Goal: Information Seeking & Learning: Check status

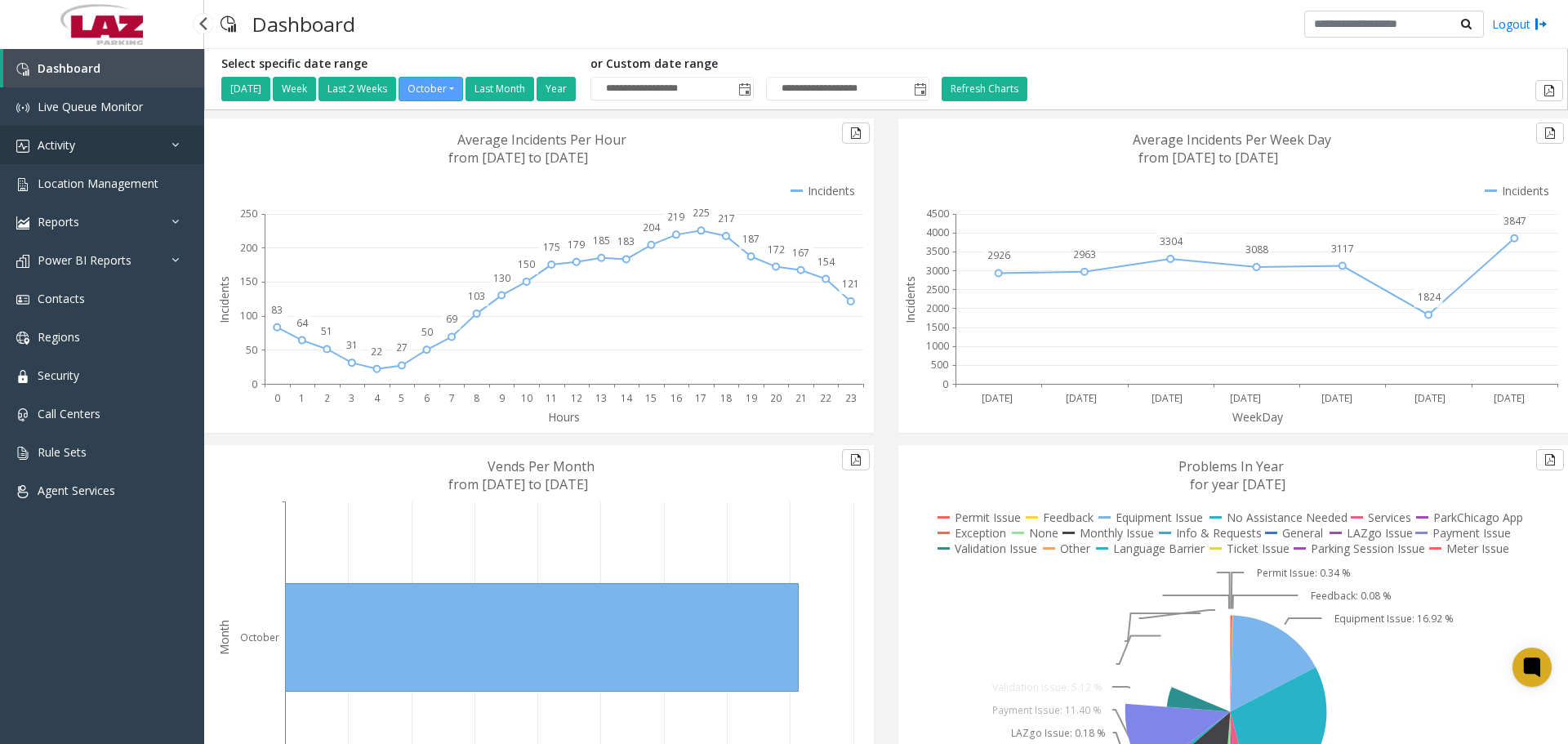
click at [112, 142] on link "Activity" at bounding box center [102, 145] width 204 height 38
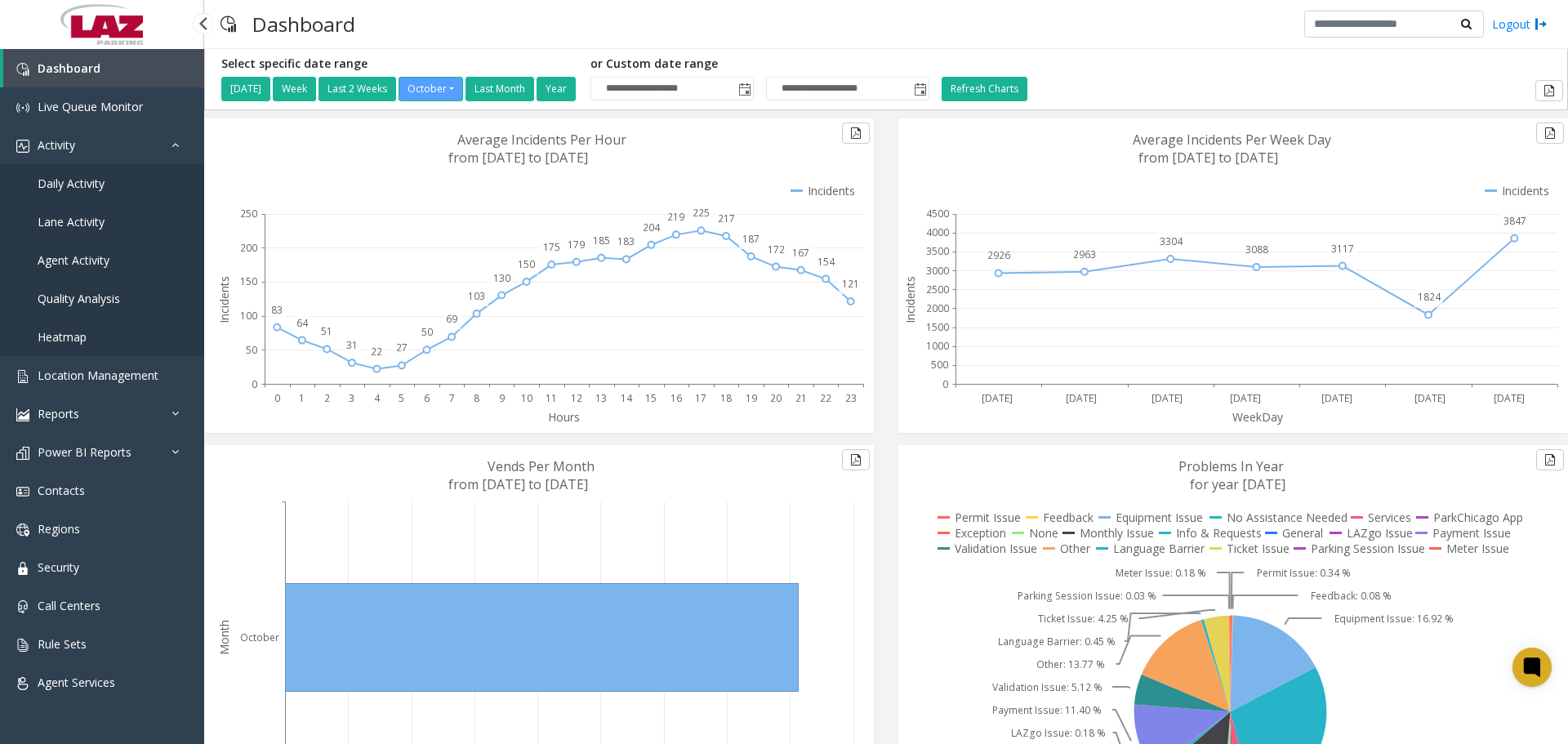
click at [107, 183] on link "Daily Activity" at bounding box center [102, 184] width 204 height 38
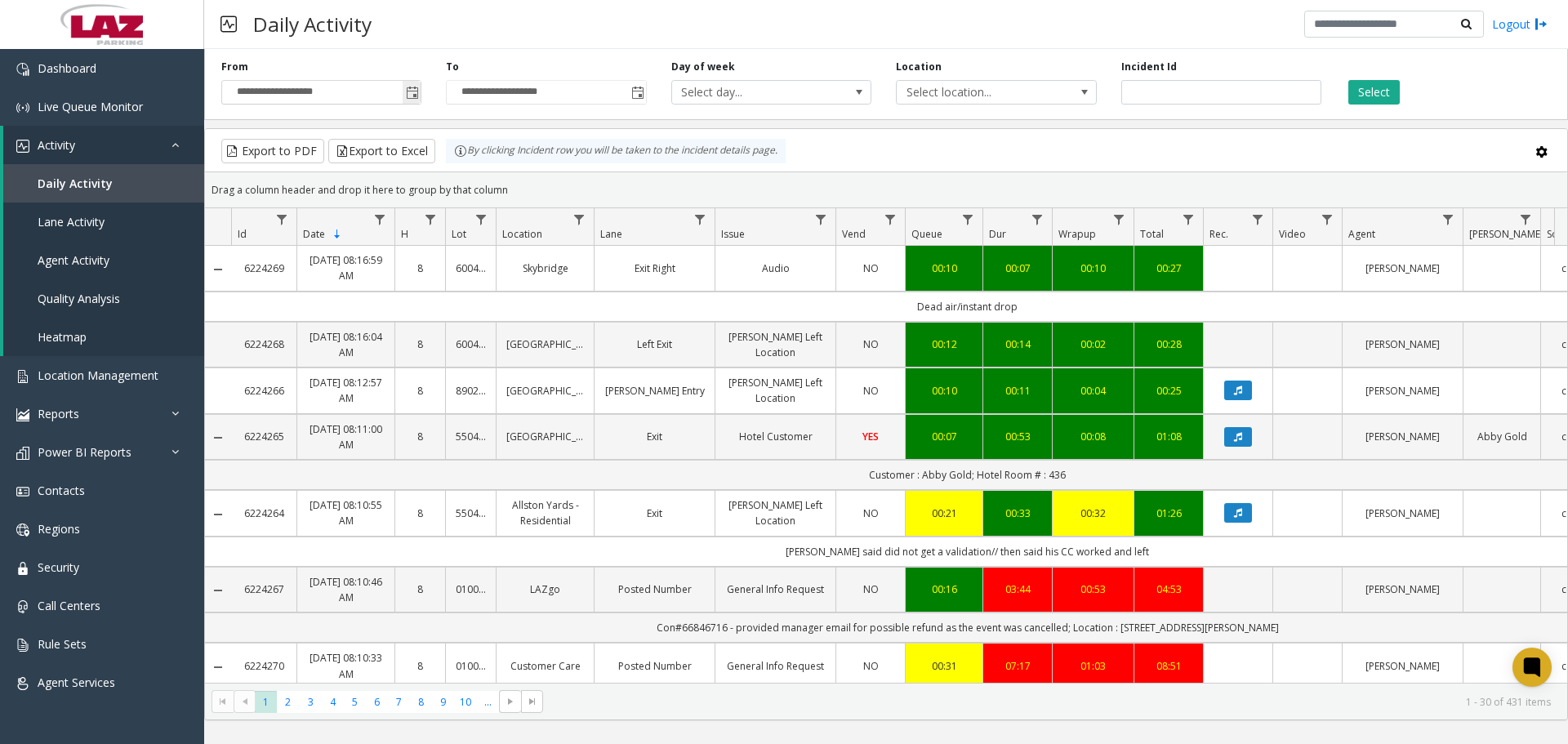
click at [411, 98] on span "Toggle popup" at bounding box center [412, 93] width 13 height 13
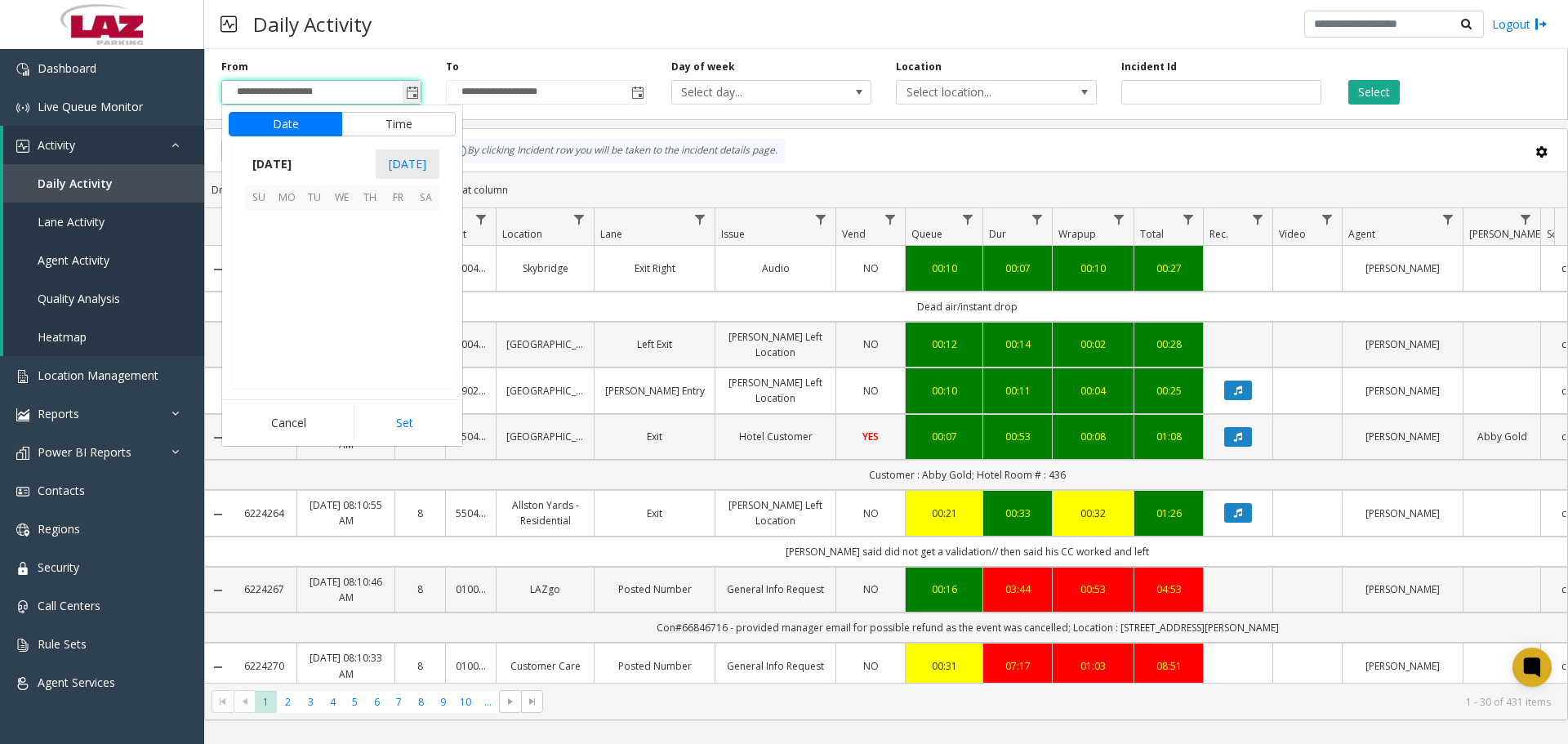
scroll to position [293291, 0]
click at [287, 258] on span "6" at bounding box center [286, 251] width 28 height 28
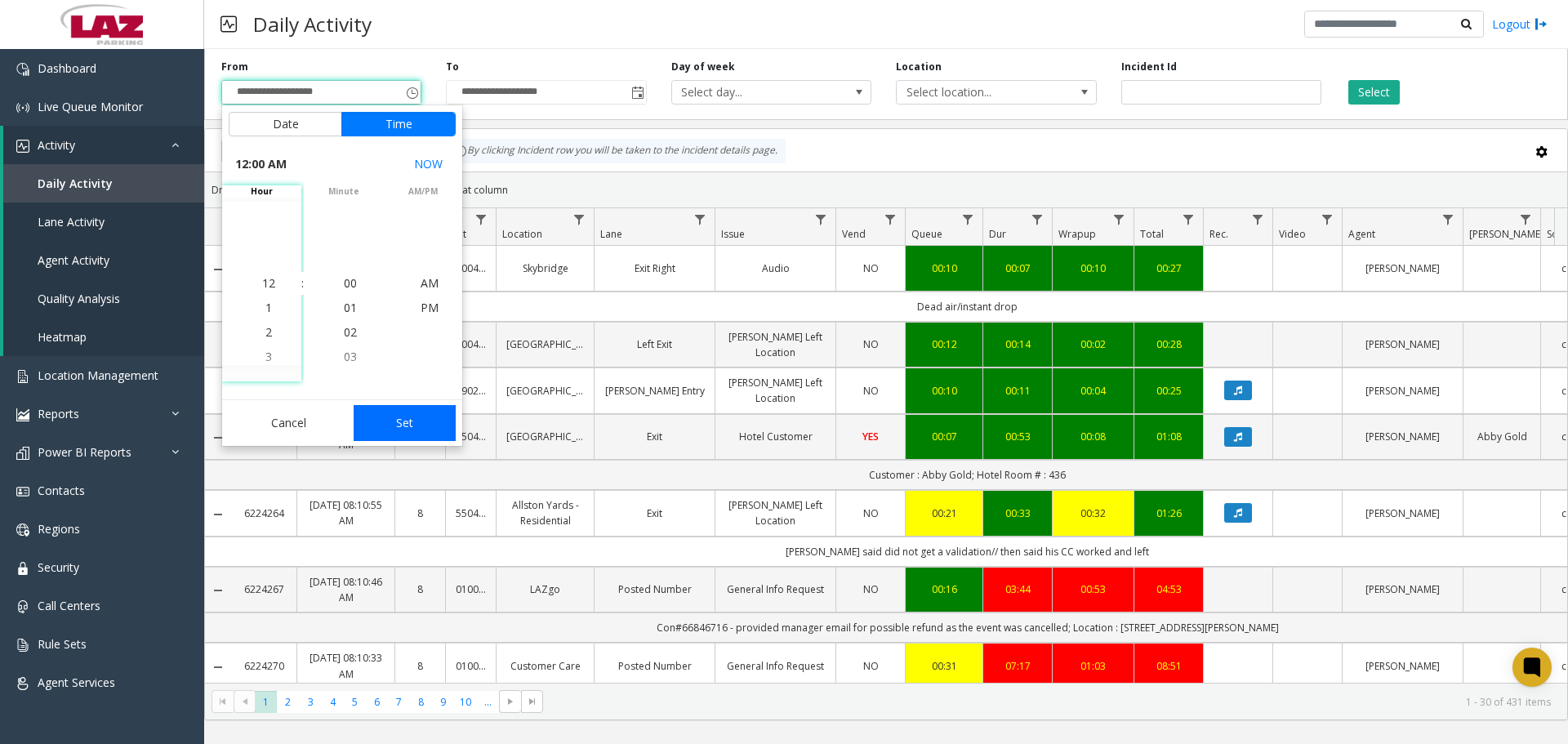
click at [380, 409] on button "Set" at bounding box center [405, 423] width 103 height 36
type input "**********"
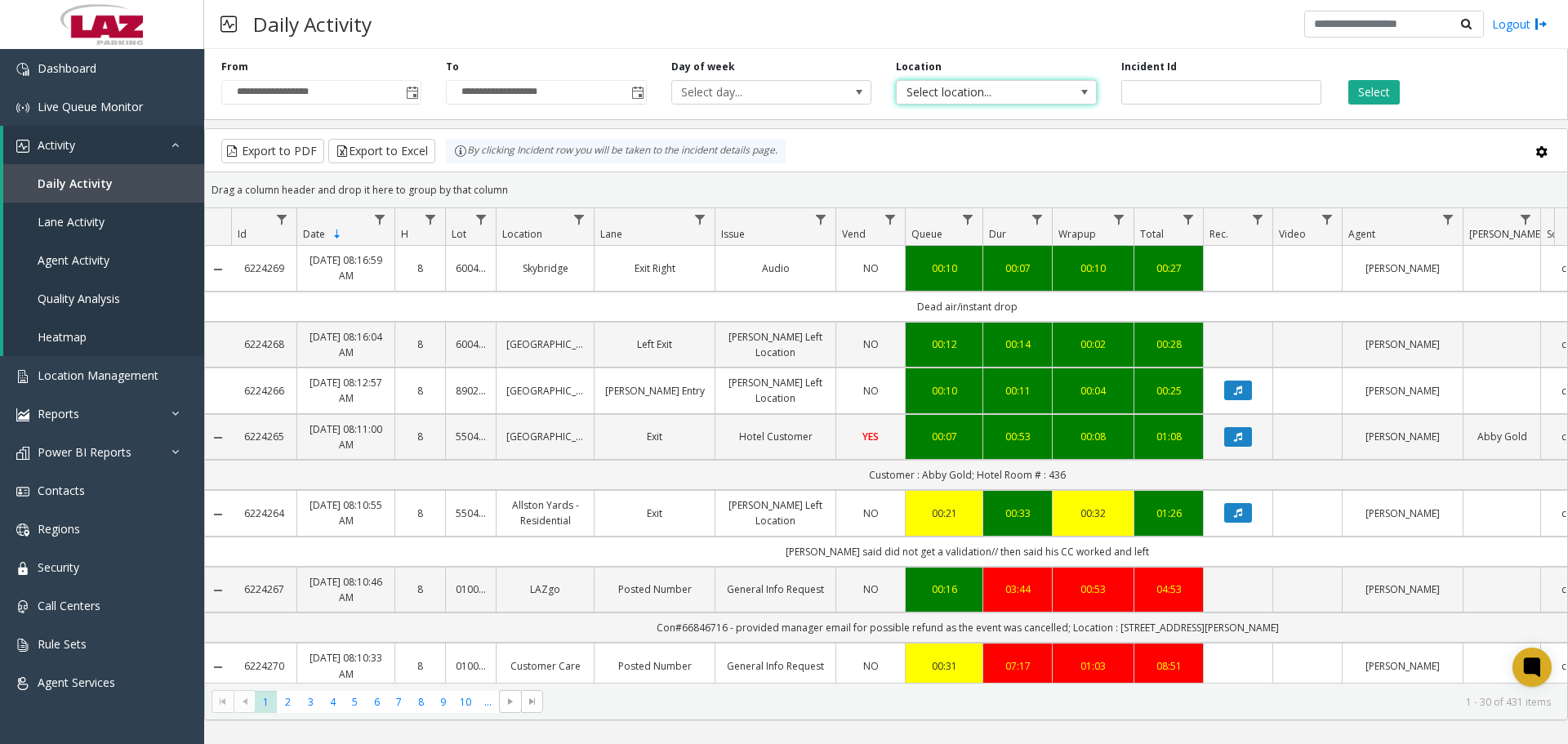
click at [859, 94] on span "Select location..." at bounding box center [977, 92] width 160 height 23
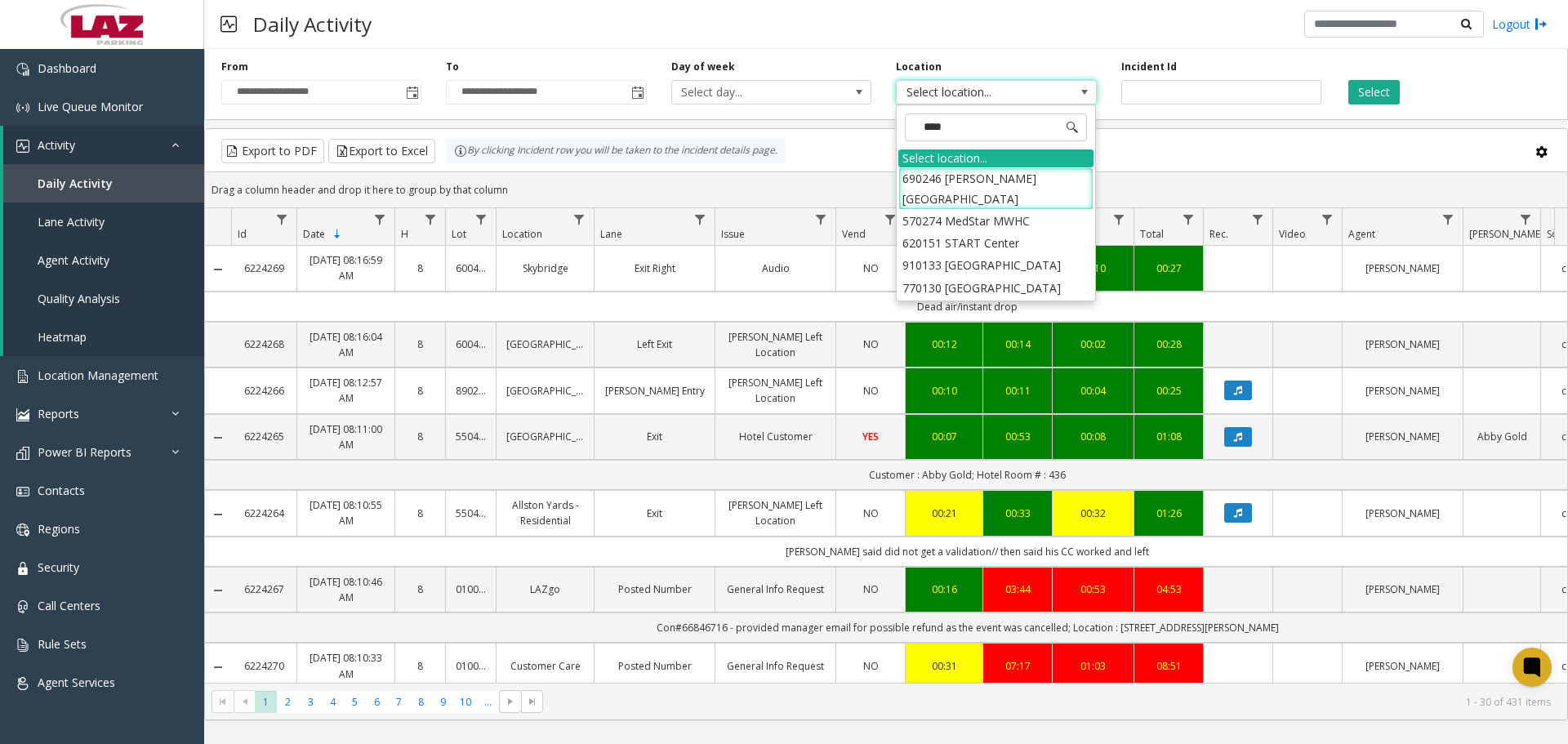
type input "*****"
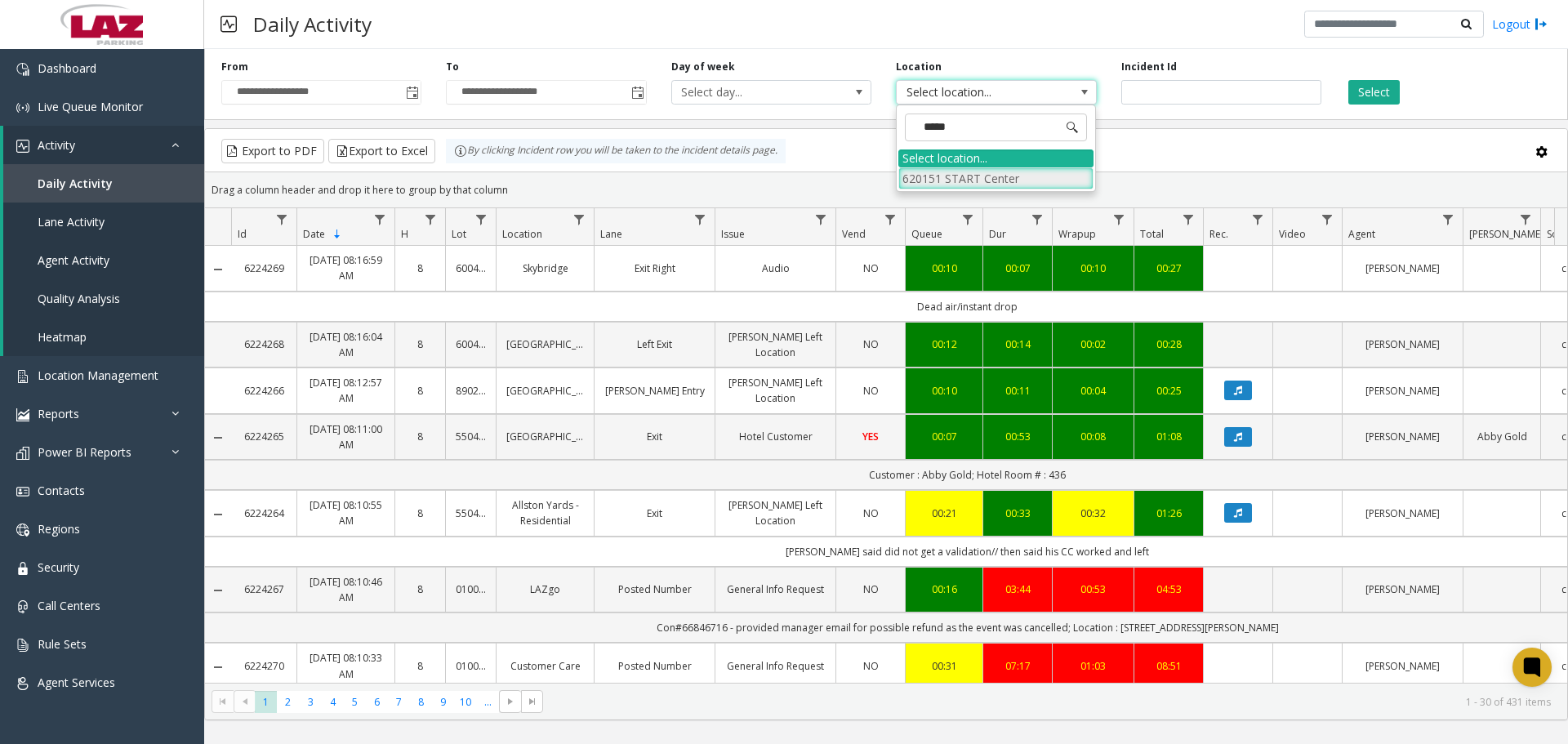
click at [859, 178] on li "620151 START Center" at bounding box center [996, 179] width 196 height 22
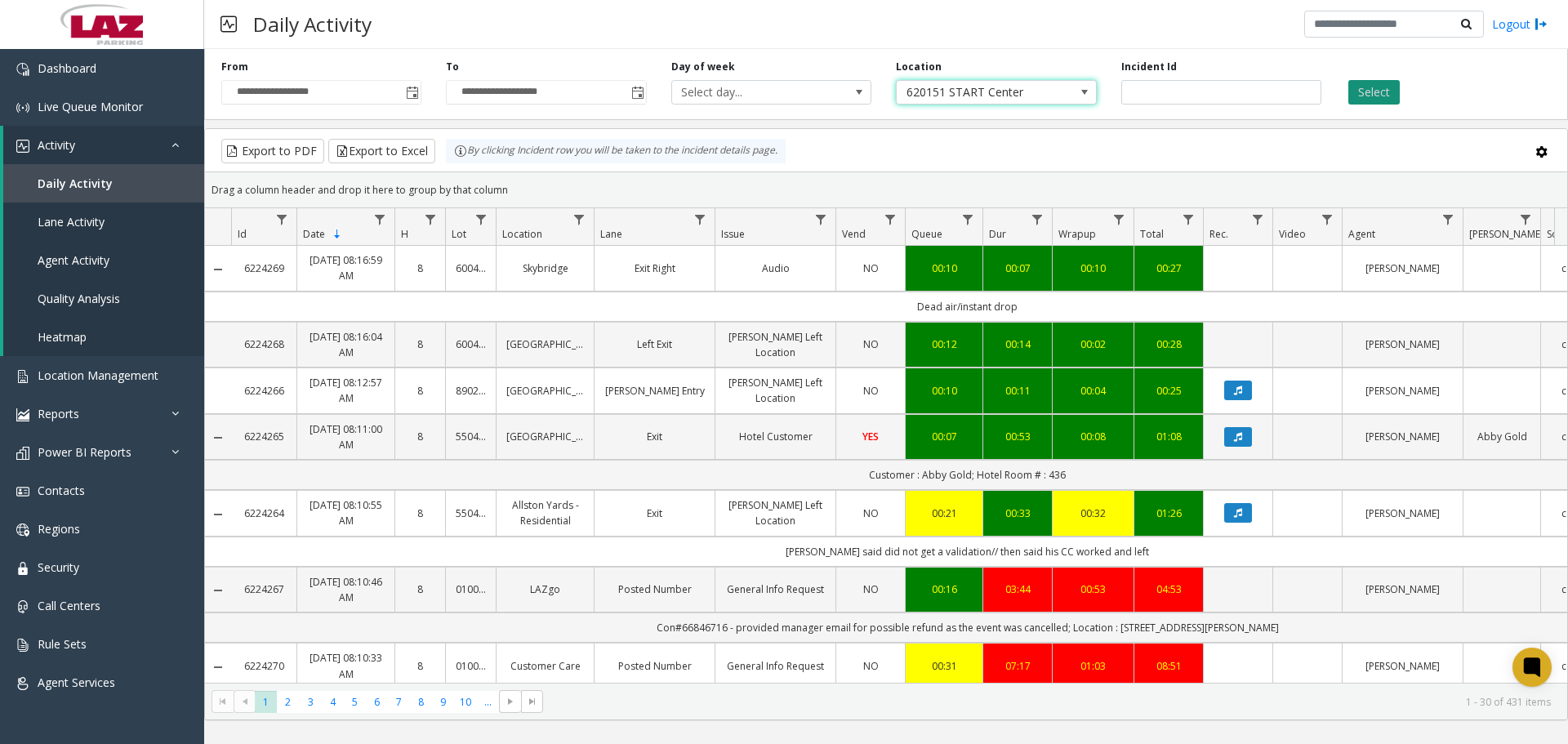
click at [859, 106] on div "**********" at bounding box center [886, 82] width 1364 height 78
click at [859, 99] on button "Select" at bounding box center [1374, 92] width 52 height 25
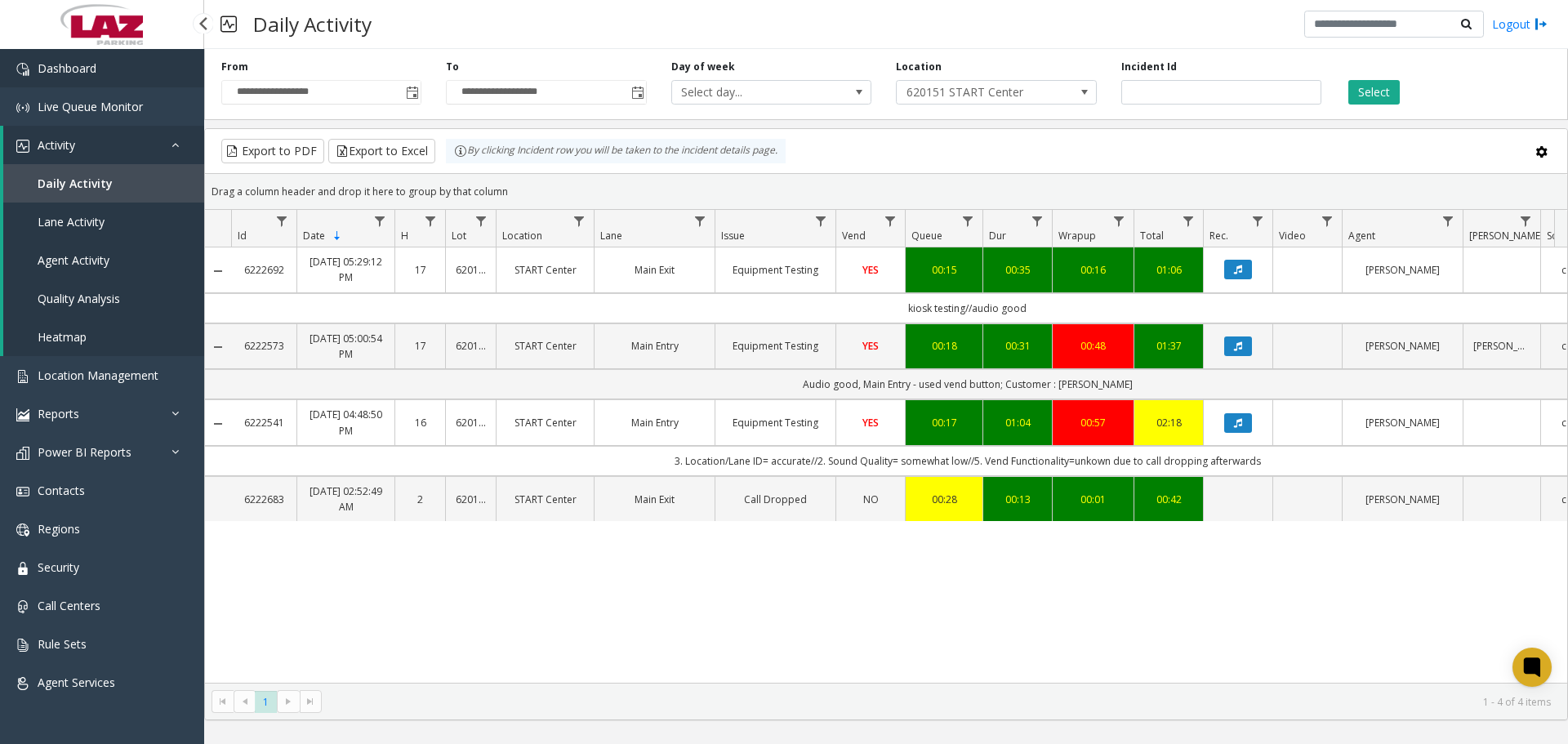
click at [123, 84] on link "Dashboard" at bounding box center [102, 68] width 204 height 38
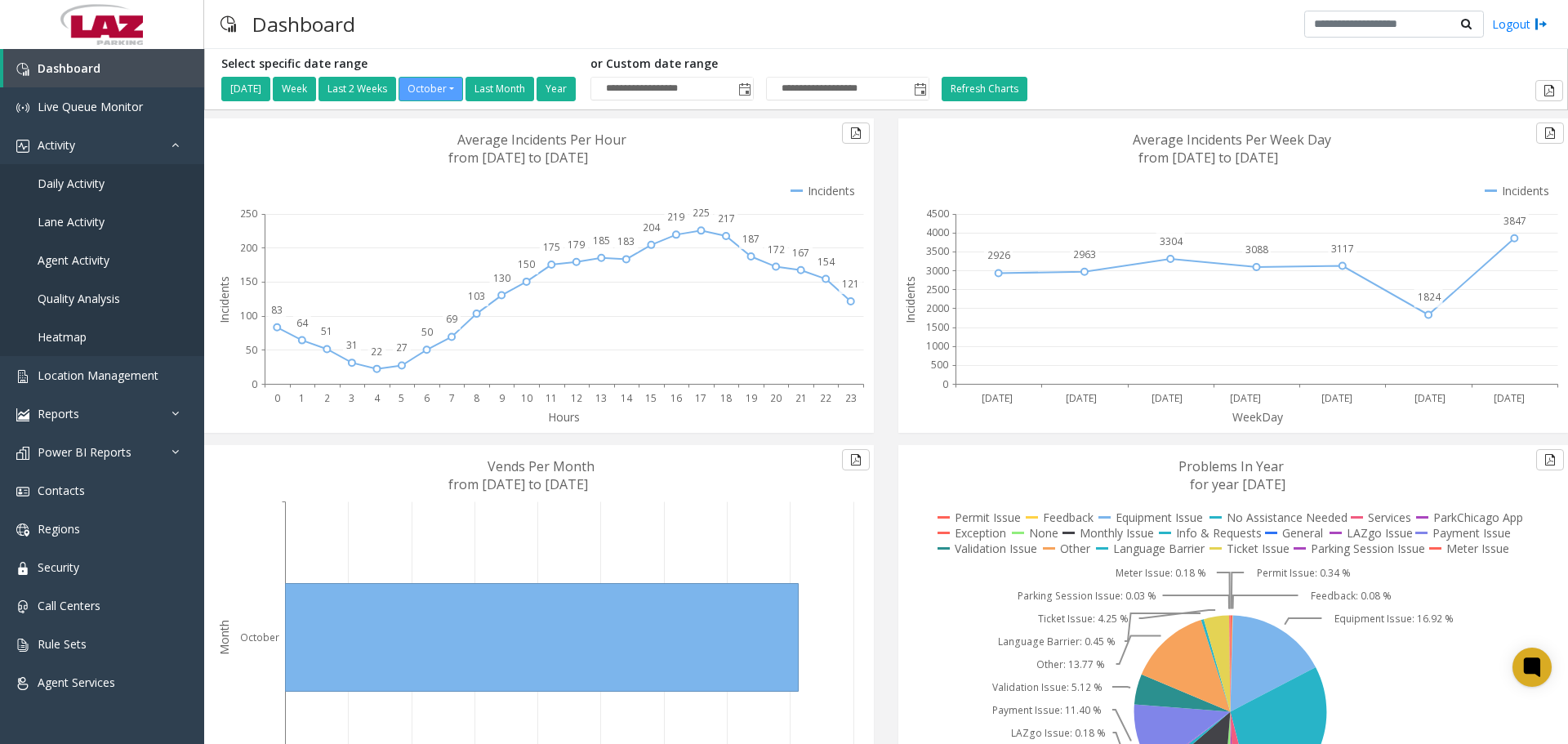
click at [859, 47] on div "Dashboard Logout" at bounding box center [886, 24] width 1364 height 49
click at [117, 191] on link "Daily Activity" at bounding box center [102, 184] width 204 height 38
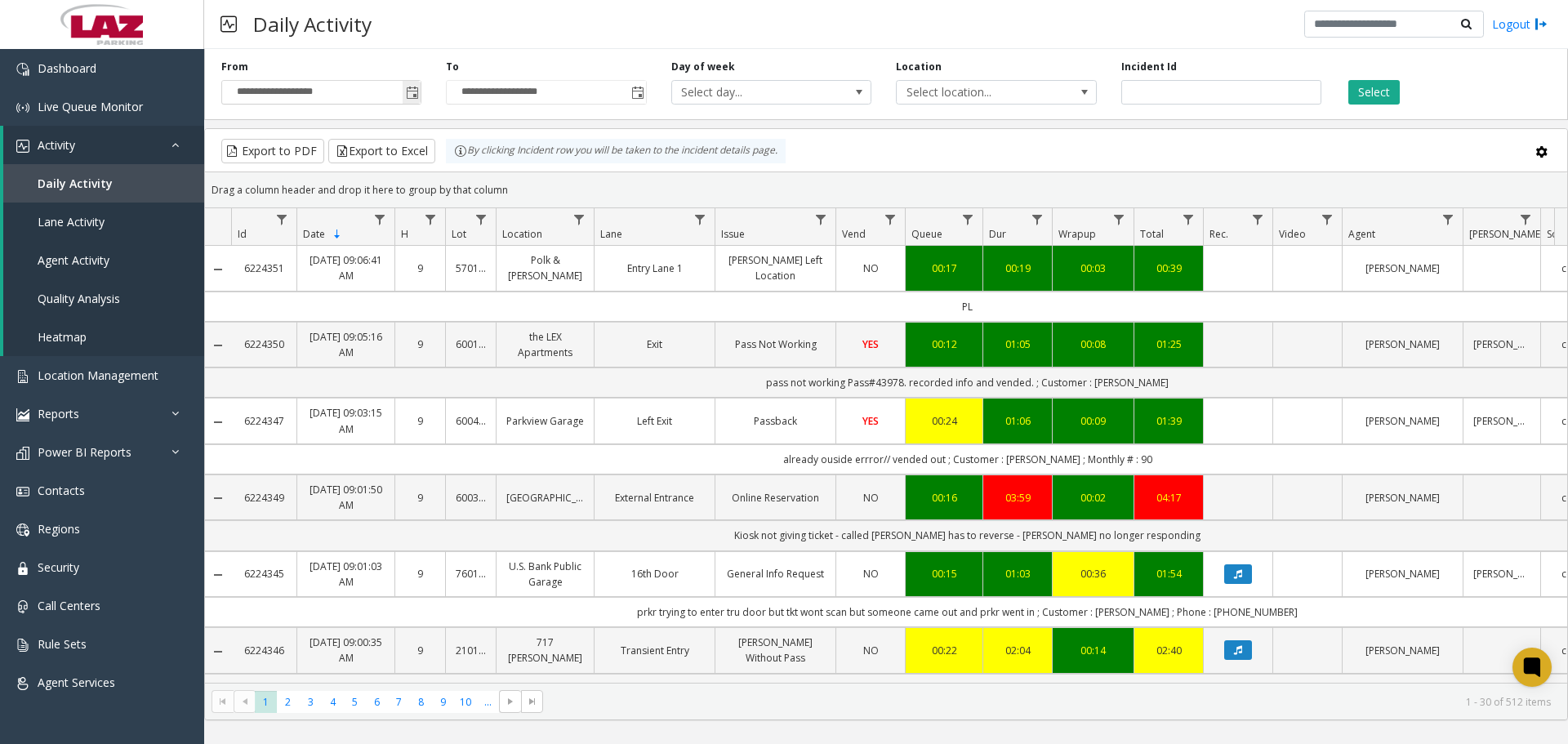
click at [404, 97] on span "Toggle popup" at bounding box center [412, 92] width 18 height 26
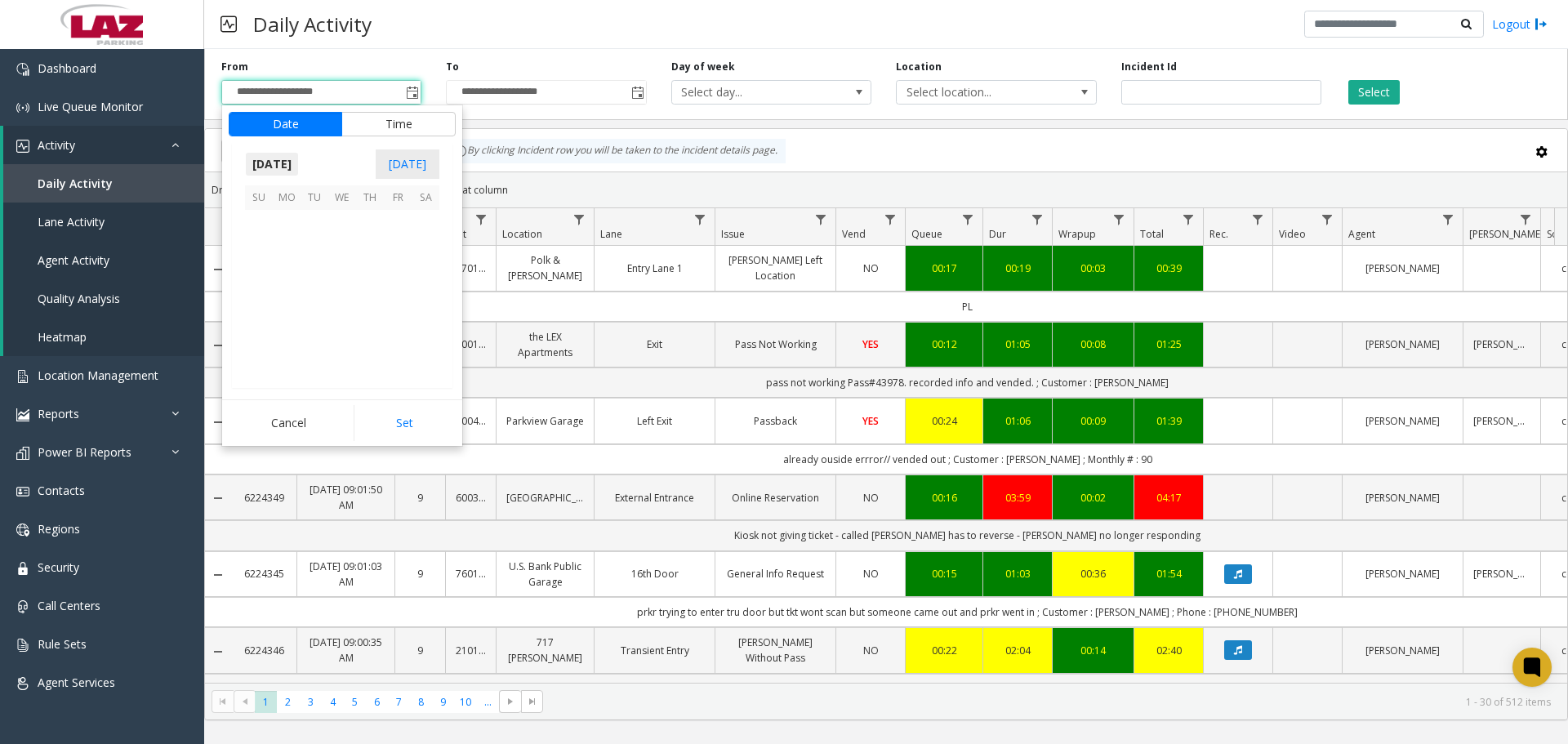
scroll to position [293291, 0]
click at [345, 229] on span "1" at bounding box center [342, 223] width 28 height 28
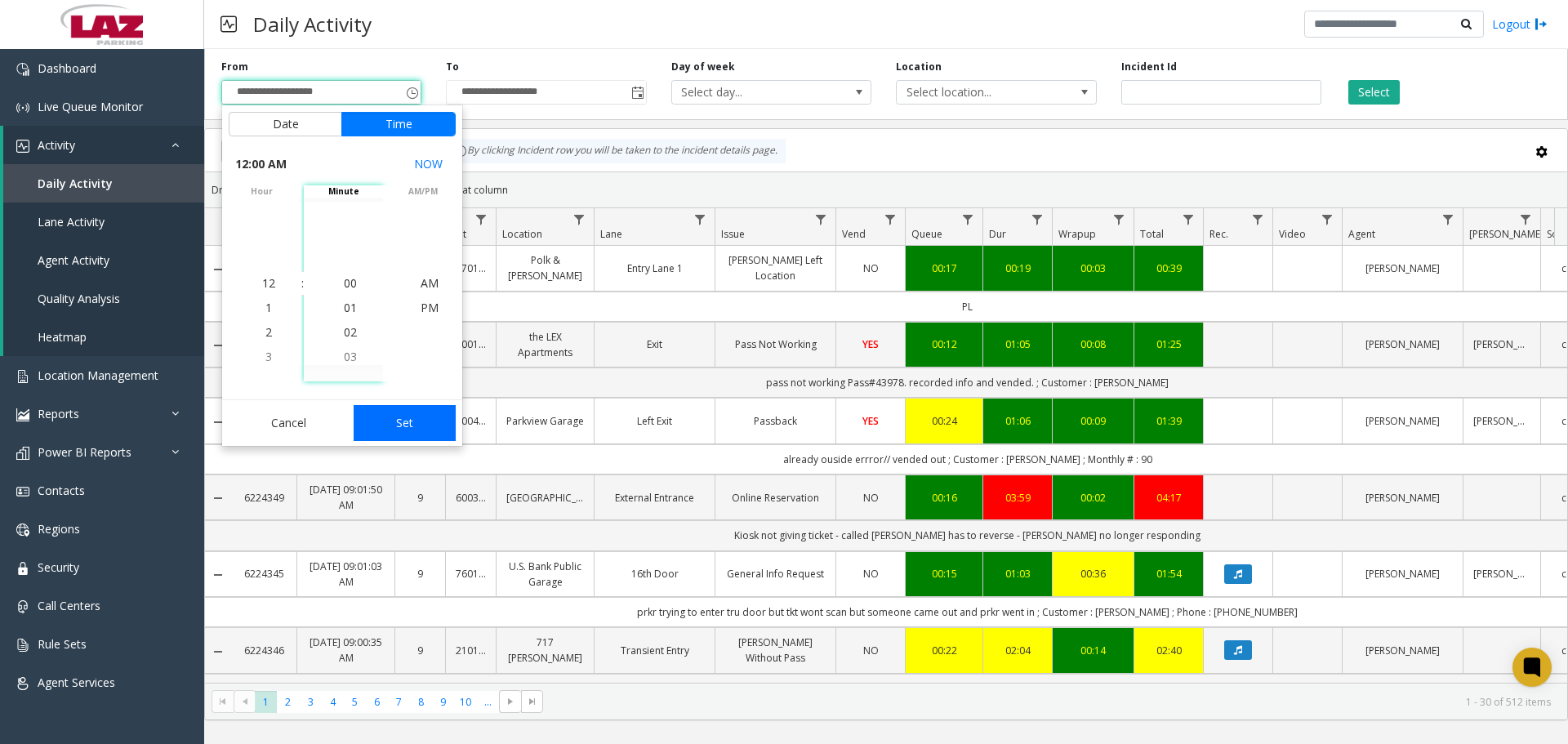
click at [376, 422] on button "Set" at bounding box center [405, 423] width 103 height 36
type input "**********"
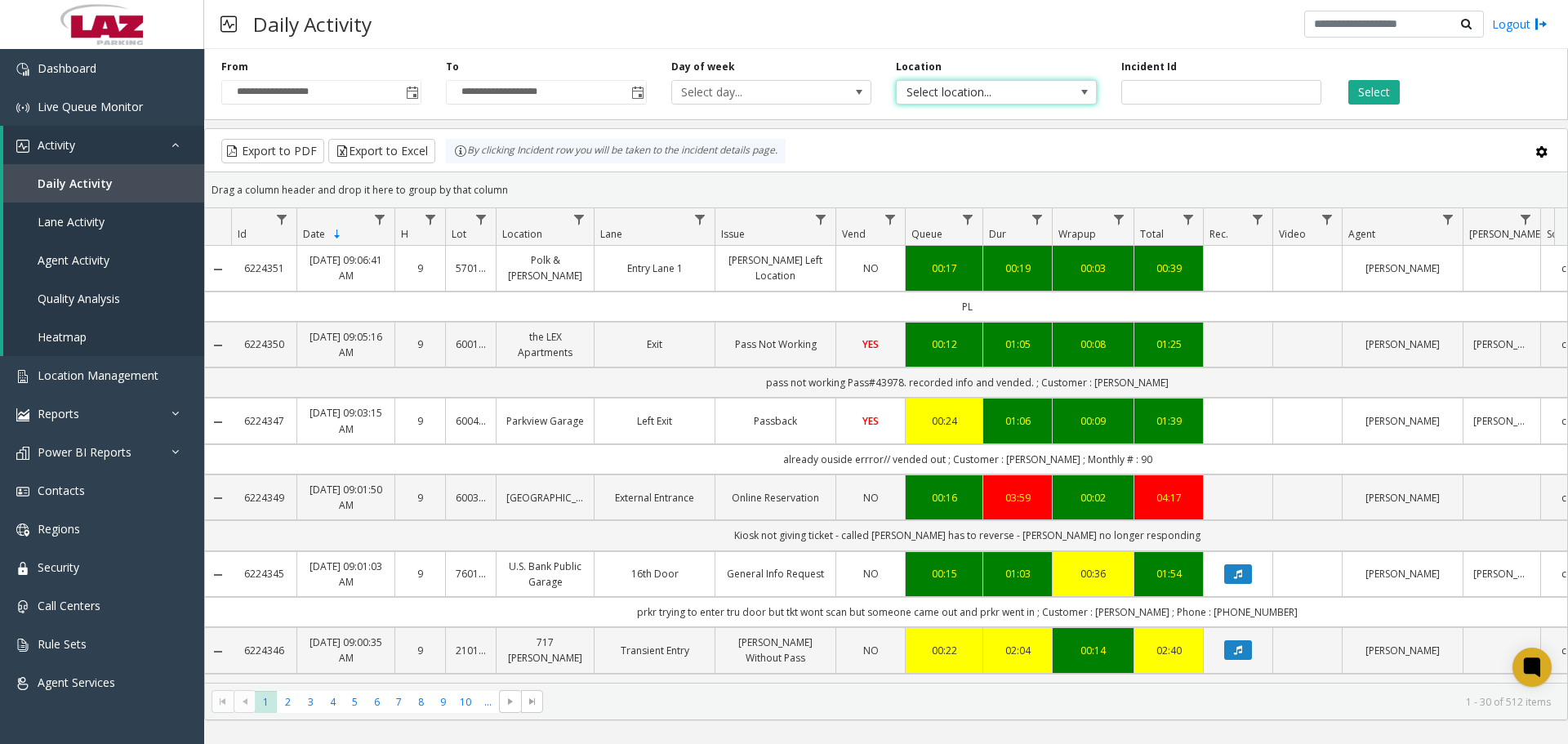
click at [859, 100] on span "Select location..." at bounding box center [977, 92] width 160 height 23
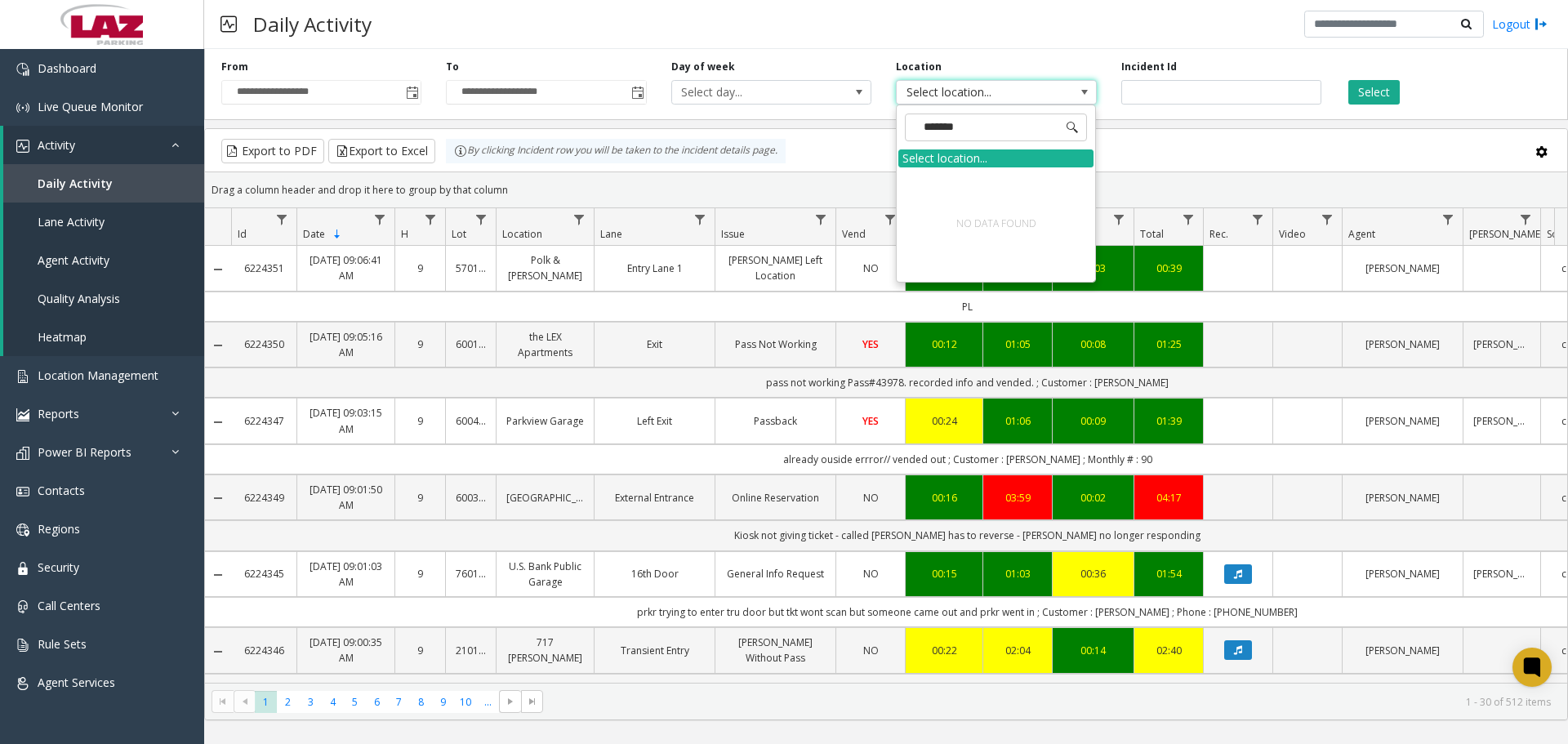
type input "*****"
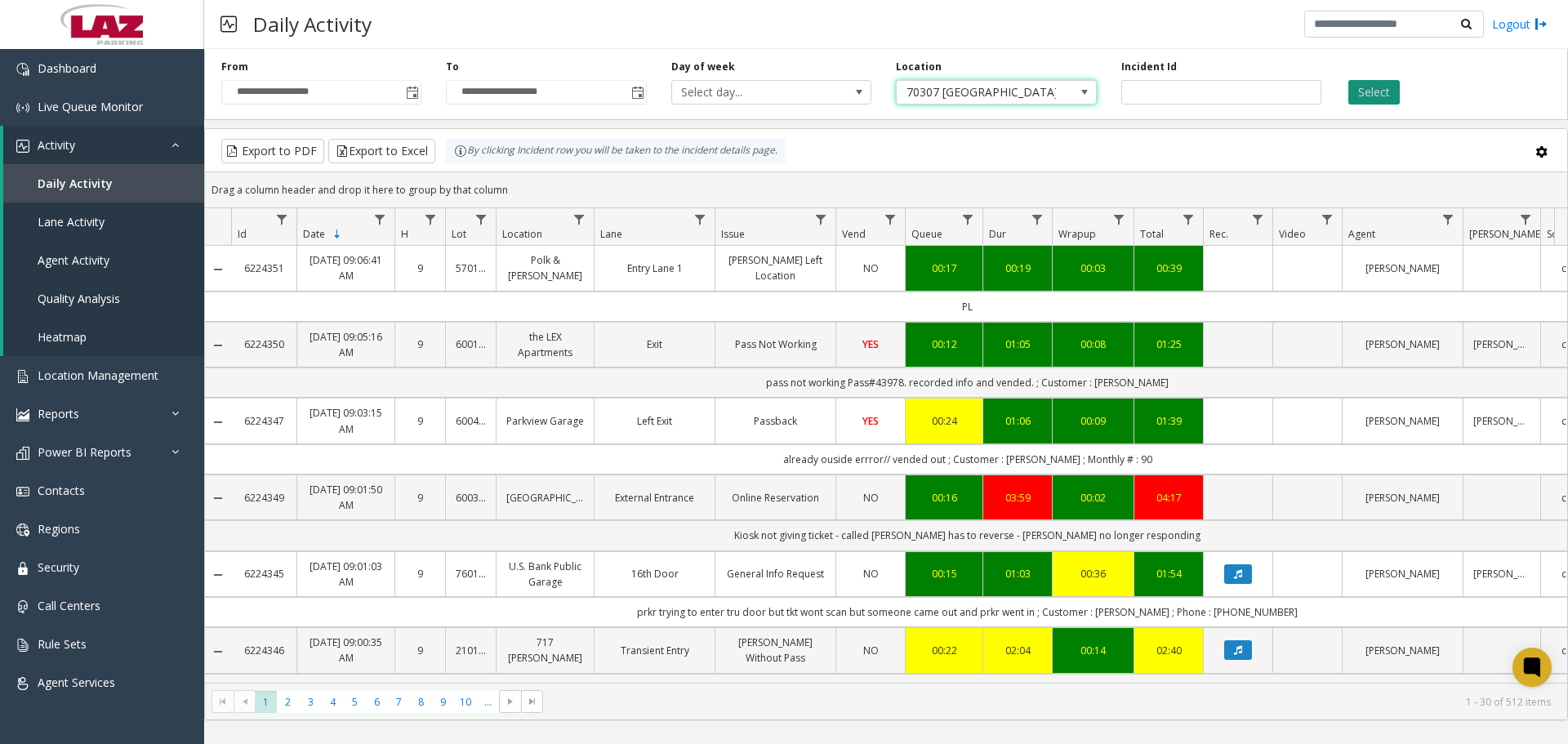
click at [859, 85] on button "Select" at bounding box center [1374, 92] width 52 height 25
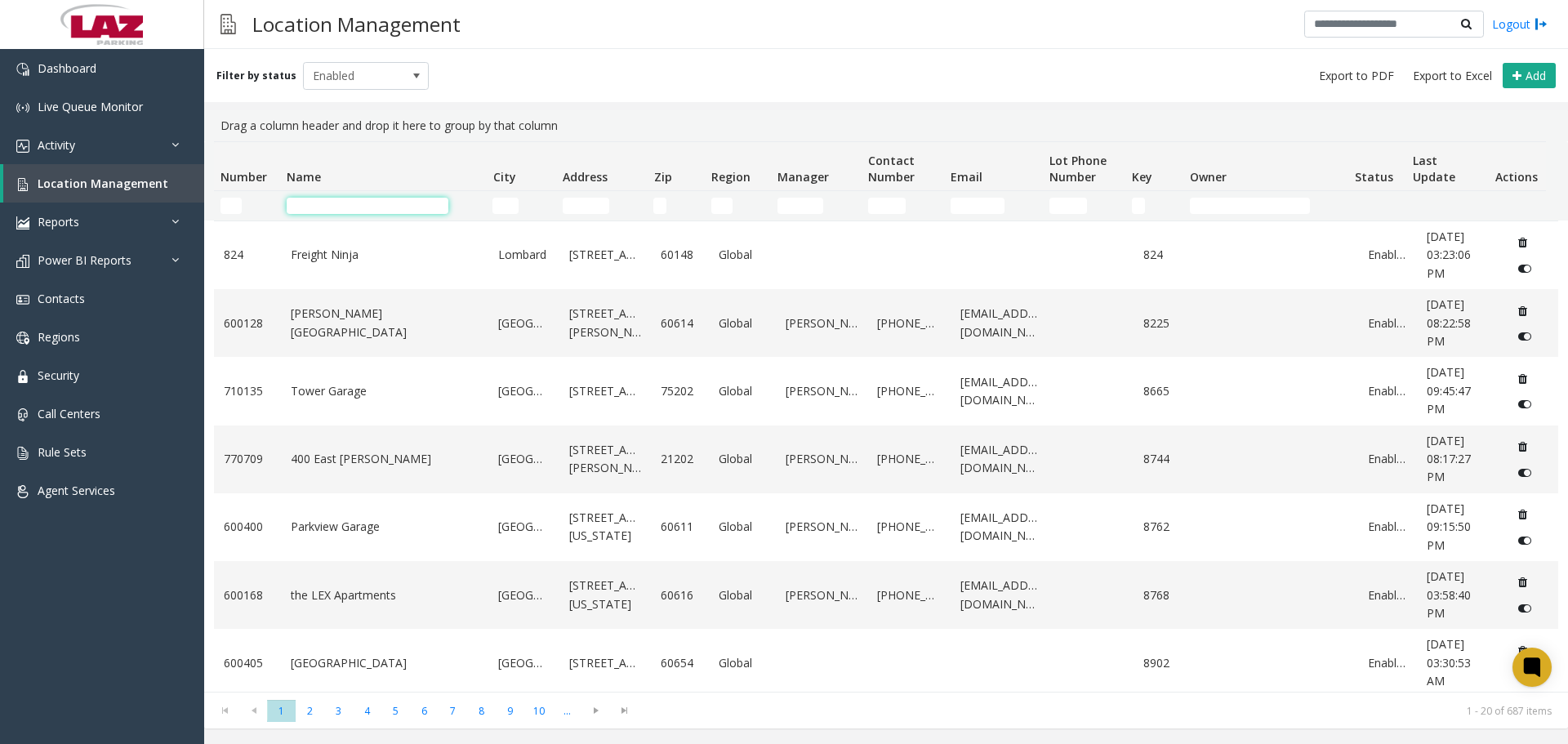
click at [335, 200] on input "Name Filter" at bounding box center [367, 205] width 162 height 16
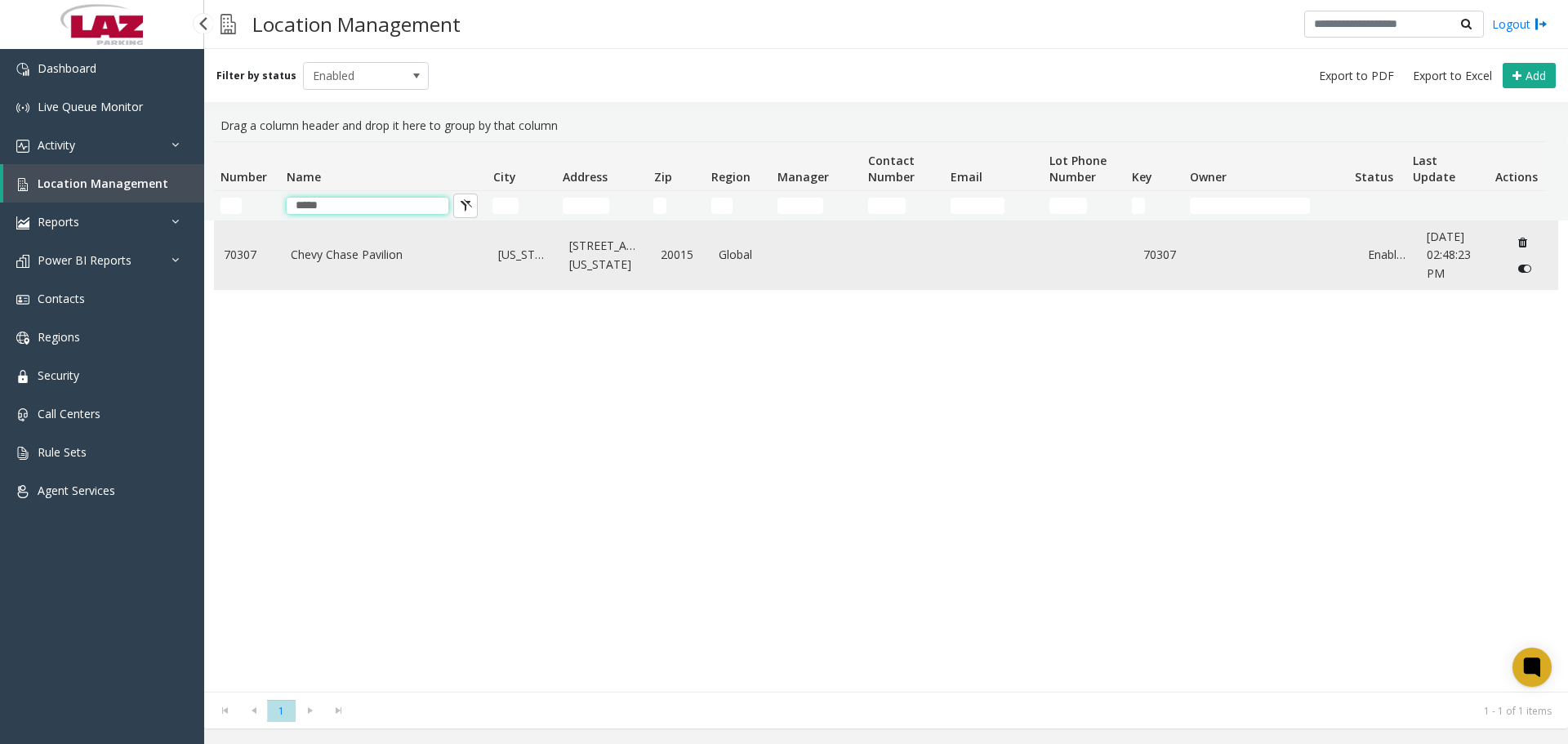
type input "*****"
click at [316, 289] on td "Chevy Chase Pavilion" at bounding box center [385, 255] width 208 height 68
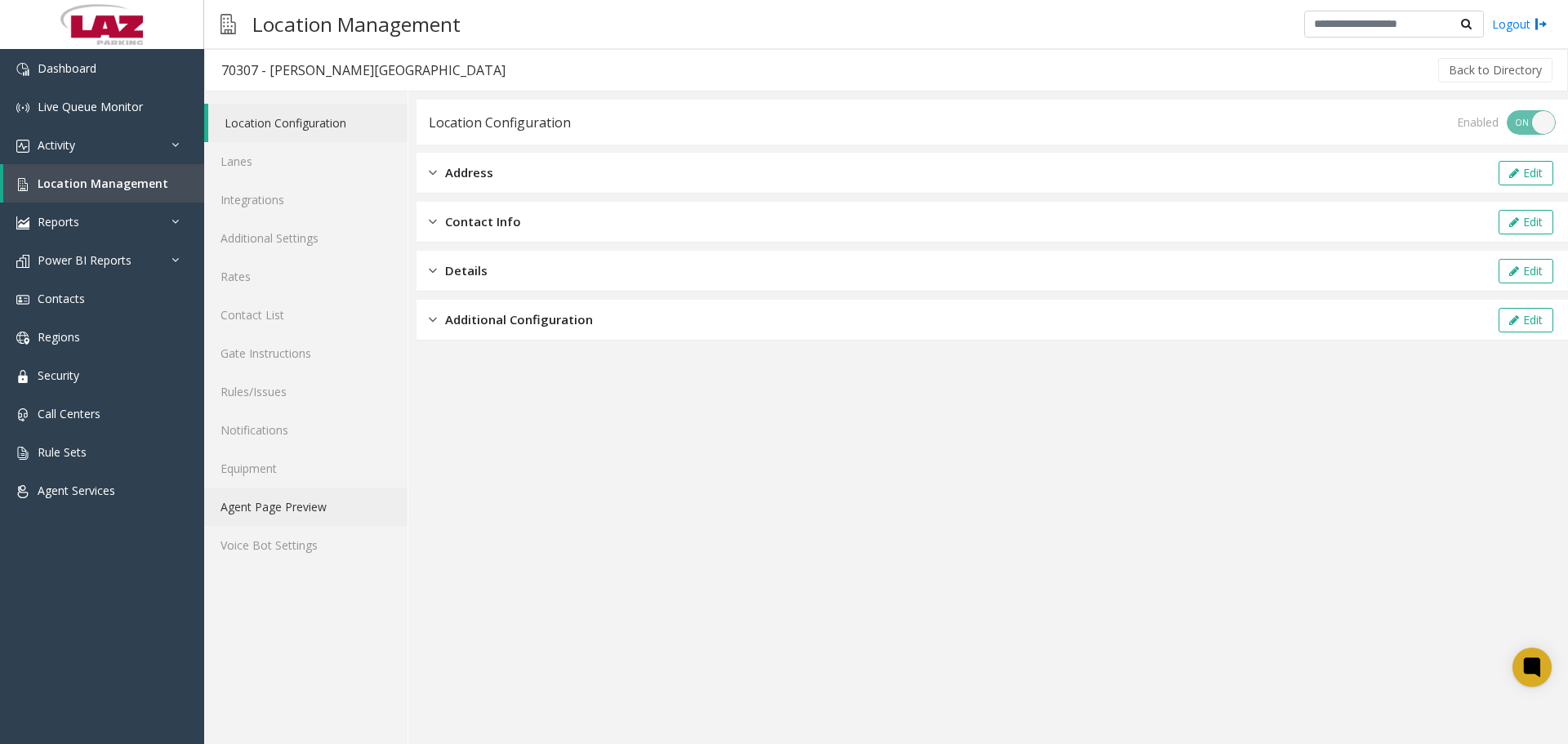
click at [299, 512] on link "Agent Page Preview" at bounding box center [306, 507] width 203 height 38
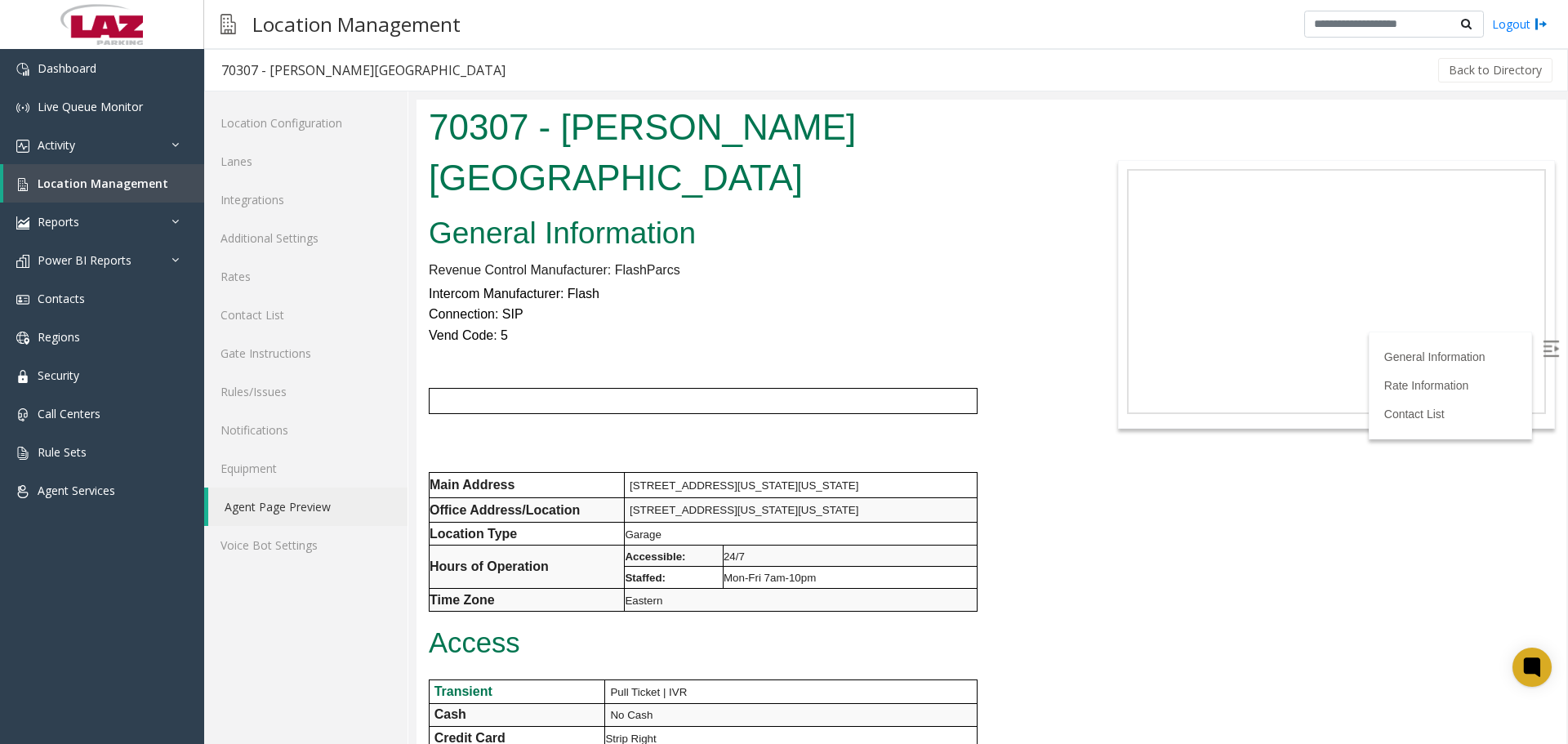
drag, startPoint x: 1561, startPoint y: 592, endPoint x: 1983, endPoint y: 268, distance: 532.0
click at [957, 304] on p "Connection: SIP" at bounding box center [752, 314] width 646 height 21
click at [399, 49] on div "70307 - Chevy Chase Pavilion Back to Directory" at bounding box center [886, 70] width 1364 height 43
click at [522, 83] on div "Back to Directory" at bounding box center [1038, 70] width 1033 height 41
click at [576, 59] on div "Back to Directory" at bounding box center [1038, 70] width 1033 height 41
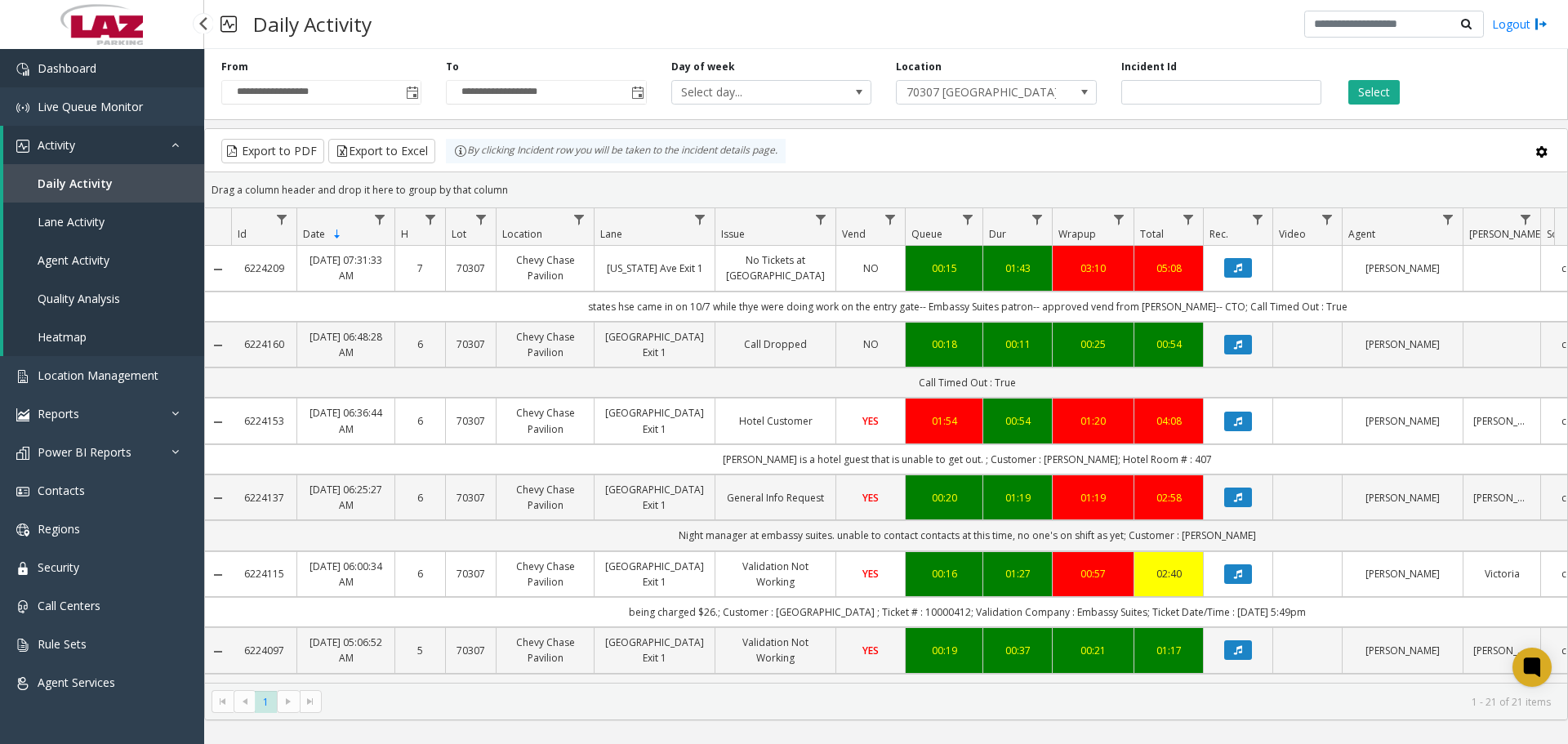
click at [56, 83] on link "Dashboard" at bounding box center [102, 68] width 204 height 38
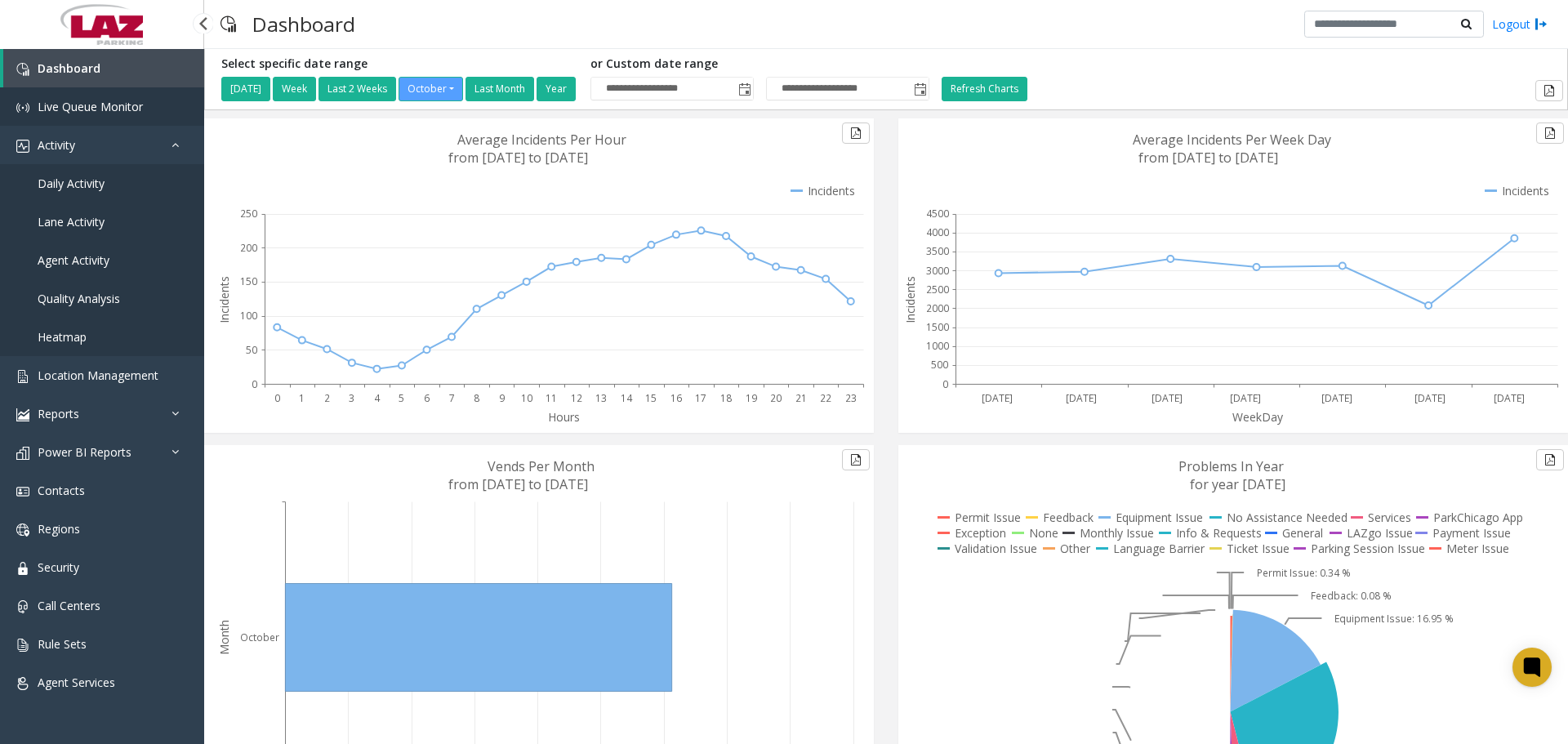
click at [83, 100] on span "Live Queue Monitor" at bounding box center [91, 107] width 106 height 16
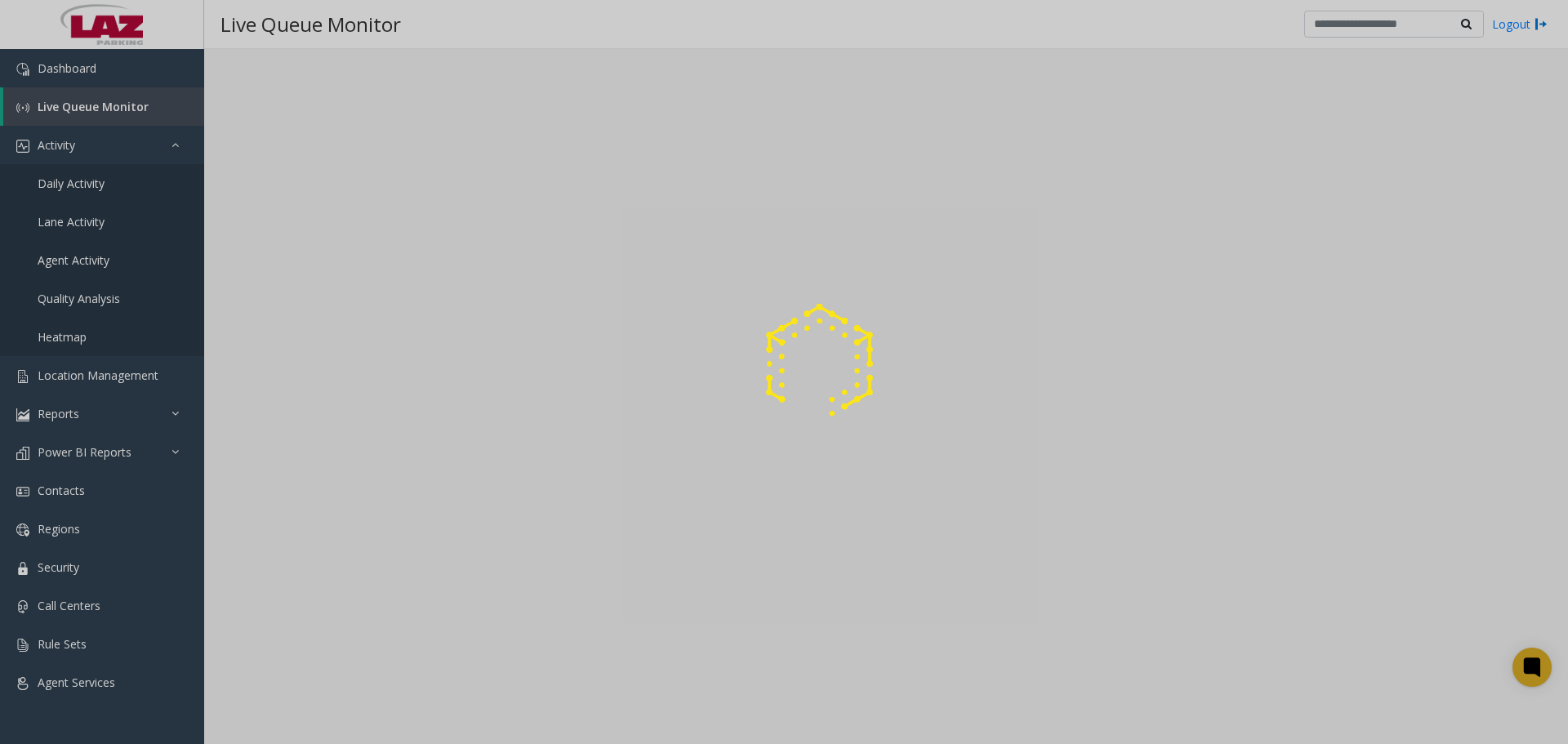
click at [473, 33] on div at bounding box center [784, 372] width 1568 height 744
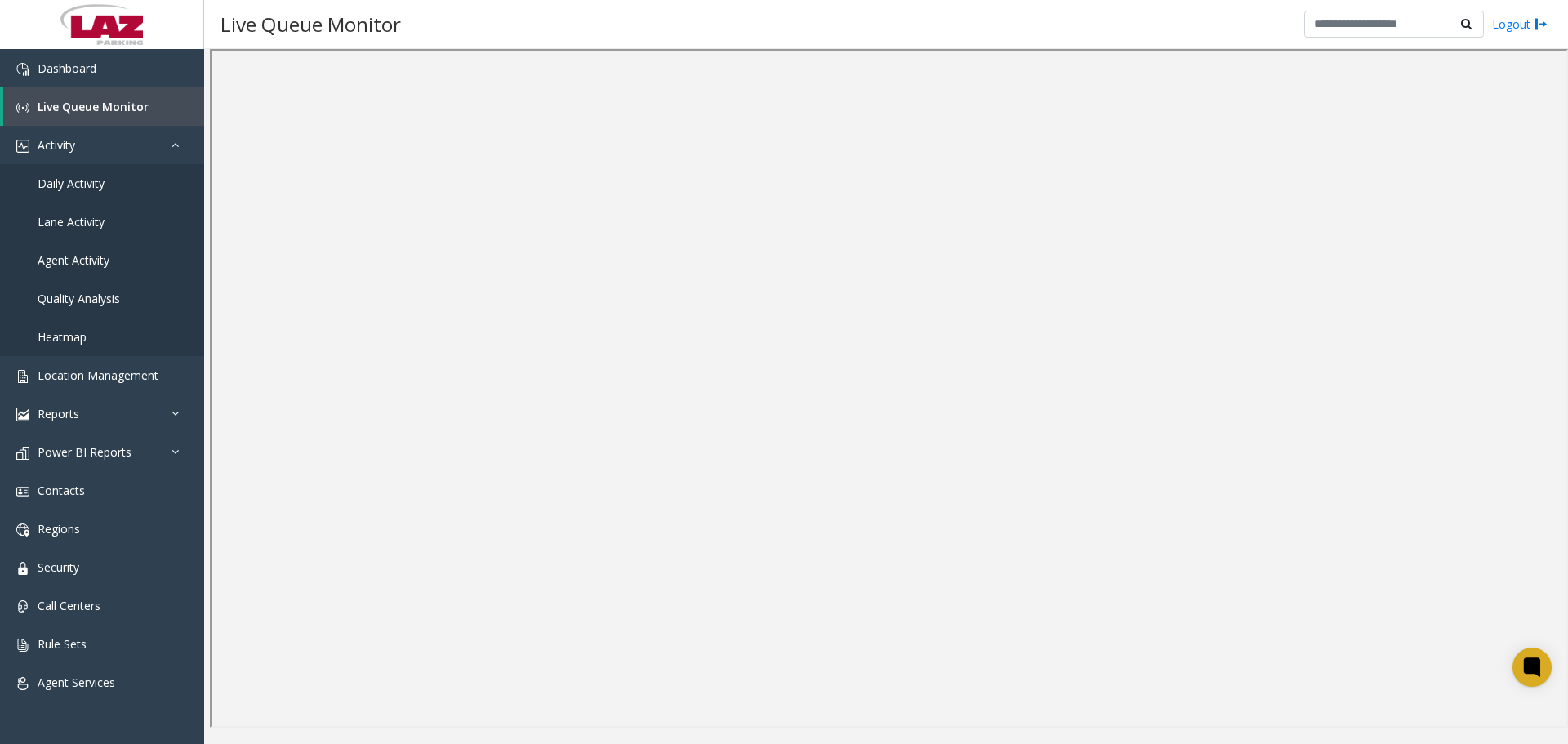
click at [1102, 44] on div "Live Queue Monitor Logout" at bounding box center [886, 24] width 1364 height 49
click at [507, 14] on div "Live Queue Monitor Logout" at bounding box center [886, 24] width 1364 height 49
click at [1047, 41] on div "Live Queue Monitor Logout" at bounding box center [886, 24] width 1364 height 49
